Goal: Information Seeking & Learning: Check status

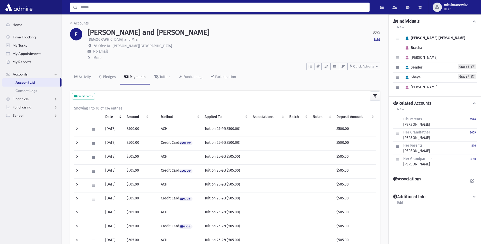
click at [127, 3] on input "Search" at bounding box center [223, 7] width 292 height 9
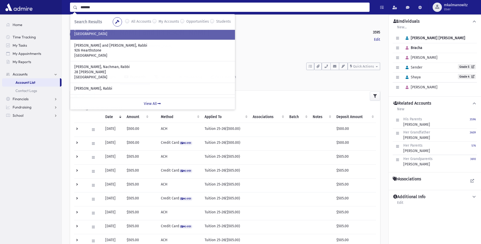
scroll to position [51, 0]
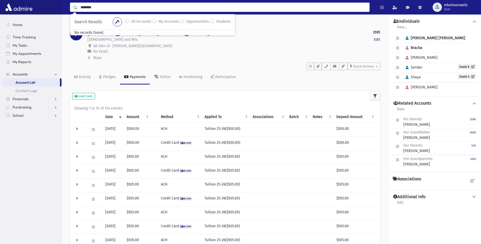
type input "*******"
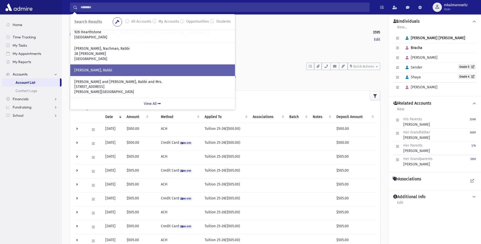
click at [109, 70] on p "CHAPLER, Yehoshua, Rabbi" at bounding box center [152, 70] width 156 height 5
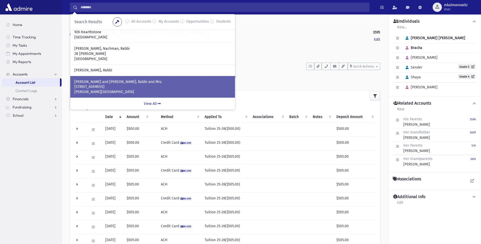
click at [108, 87] on p "31 Teakwood Dr." at bounding box center [152, 86] width 156 height 5
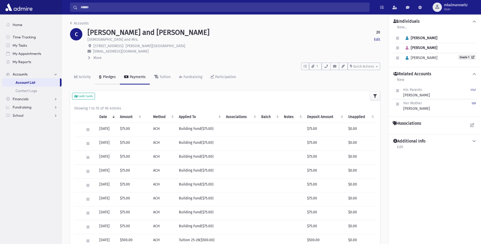
click at [115, 77] on div "Pledges" at bounding box center [109, 77] width 14 height 4
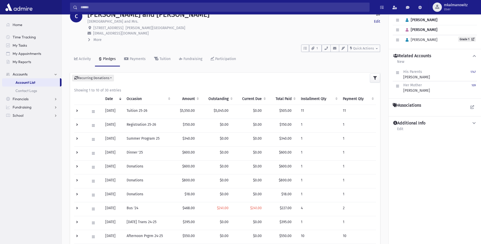
scroll to position [26, 0]
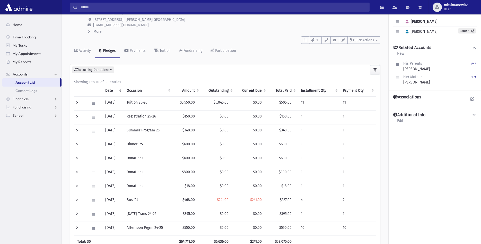
click at [76, 157] on td at bounding box center [80, 159] width 12 height 14
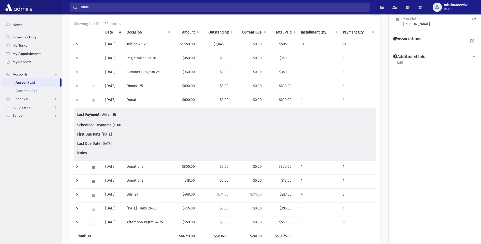
scroll to position [105, 0]
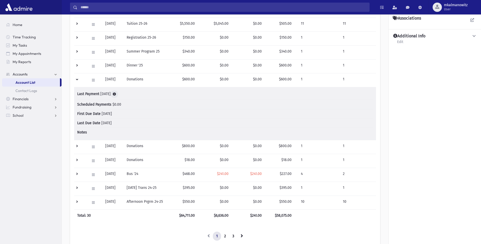
click at [116, 93] on icon at bounding box center [114, 93] width 3 height 3
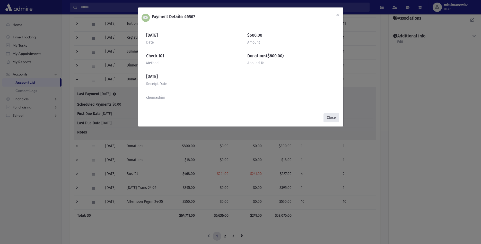
click at [332, 118] on button "Close" at bounding box center [332, 117] width 16 height 9
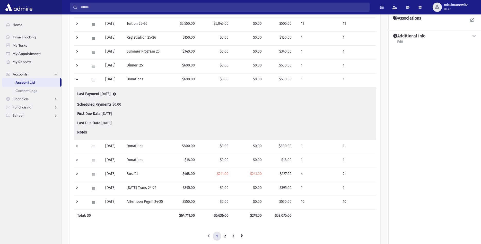
click at [77, 65] on td at bounding box center [80, 66] width 12 height 14
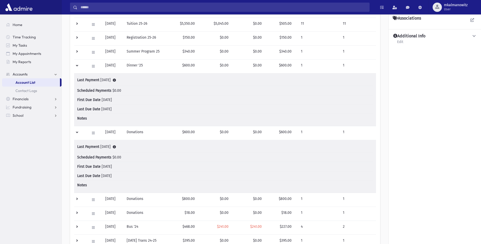
click at [77, 66] on td at bounding box center [80, 66] width 12 height 14
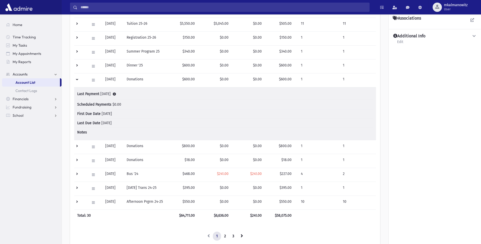
click at [77, 80] on td at bounding box center [80, 80] width 12 height 14
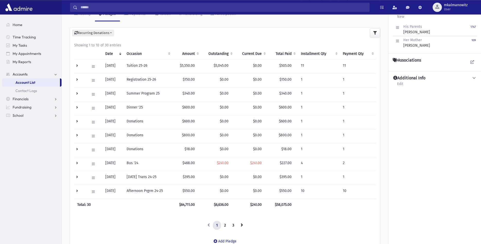
scroll to position [0, 0]
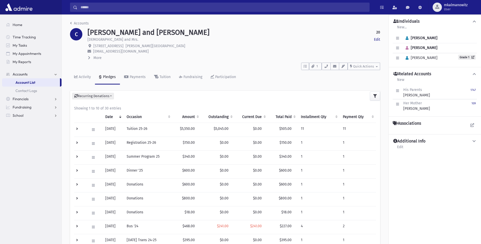
click at [231, 53] on p "rivkachapler@gmail.com" at bounding box center [234, 51] width 293 height 5
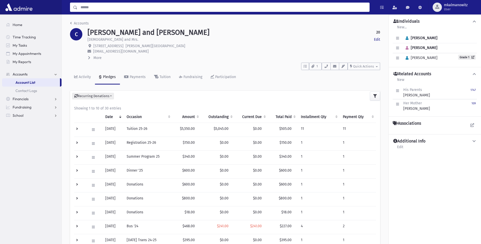
click at [172, 10] on input "Search" at bounding box center [223, 7] width 292 height 9
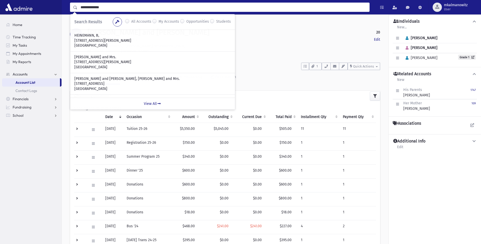
type input "**********"
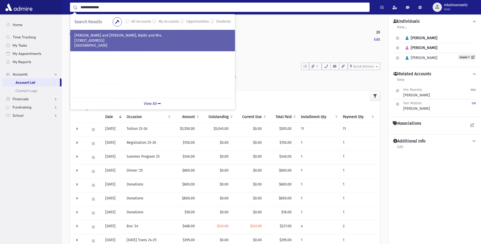
click at [116, 35] on p "HEINEMANN, Shmuel and Rivka, Rabbi and Mrs." at bounding box center [152, 35] width 156 height 5
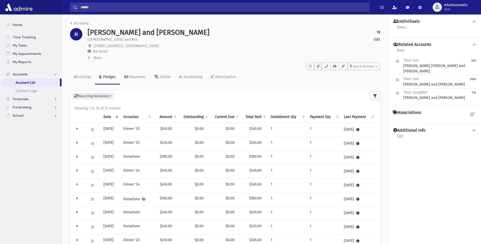
click at [111, 9] on input "Search" at bounding box center [223, 7] width 292 height 9
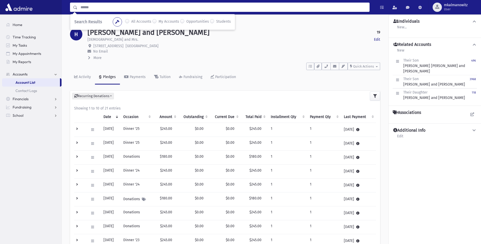
click at [113, 8] on input "Search" at bounding box center [223, 7] width 292 height 9
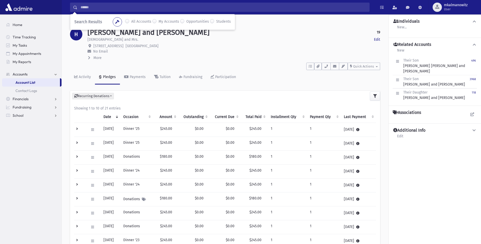
click at [312, 42] on div "[DEMOGRAPHIC_DATA] and Mrs. Edit" at bounding box center [234, 40] width 293 height 6
